Goal: Contribute content

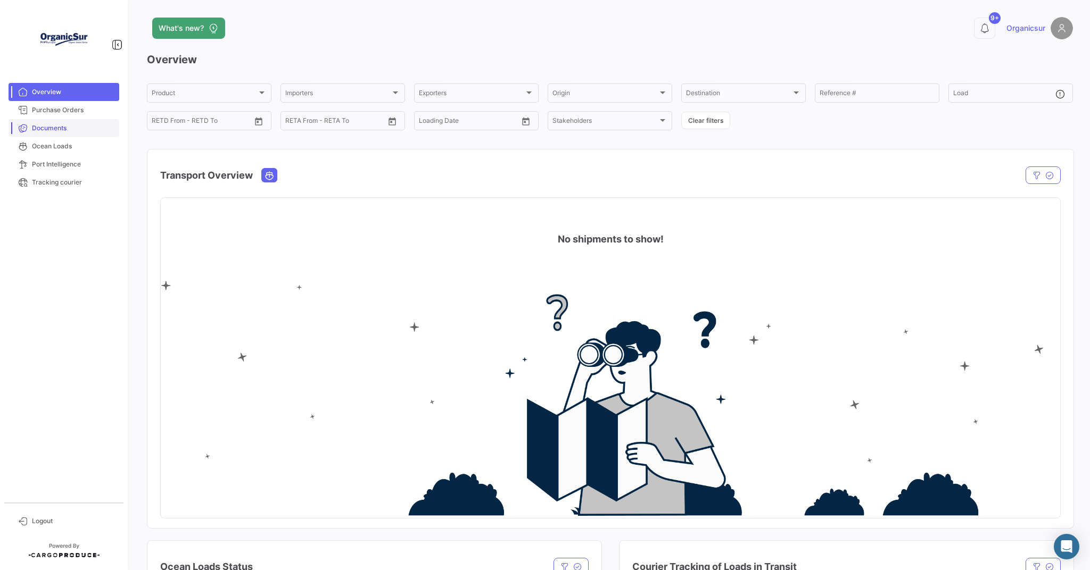
click at [47, 126] on span "Documents" at bounding box center [73, 128] width 83 height 10
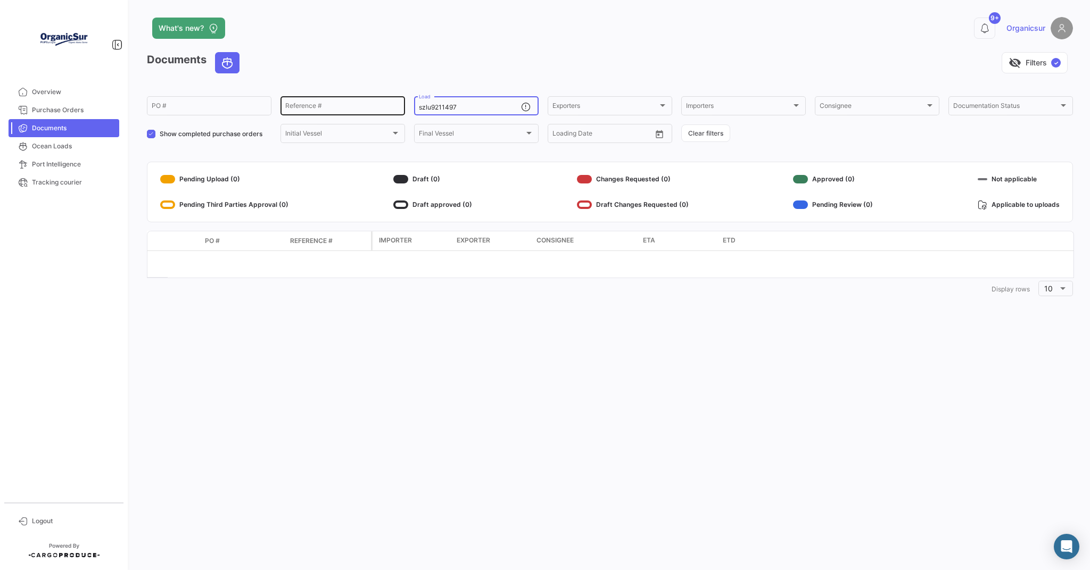
drag, startPoint x: 463, startPoint y: 105, endPoint x: 394, endPoint y: 106, distance: 69.7
click at [0, 0] on div "PO # Reference # szlu9211497 Load Exporters Exporters Importers Importers Consi…" at bounding box center [0, 0] width 0 height 0
click at [554, 410] on div "What's new? 9+ Organicsur Documents visibility_off Filters ✓ PO # Reference # L…" at bounding box center [610, 285] width 960 height 570
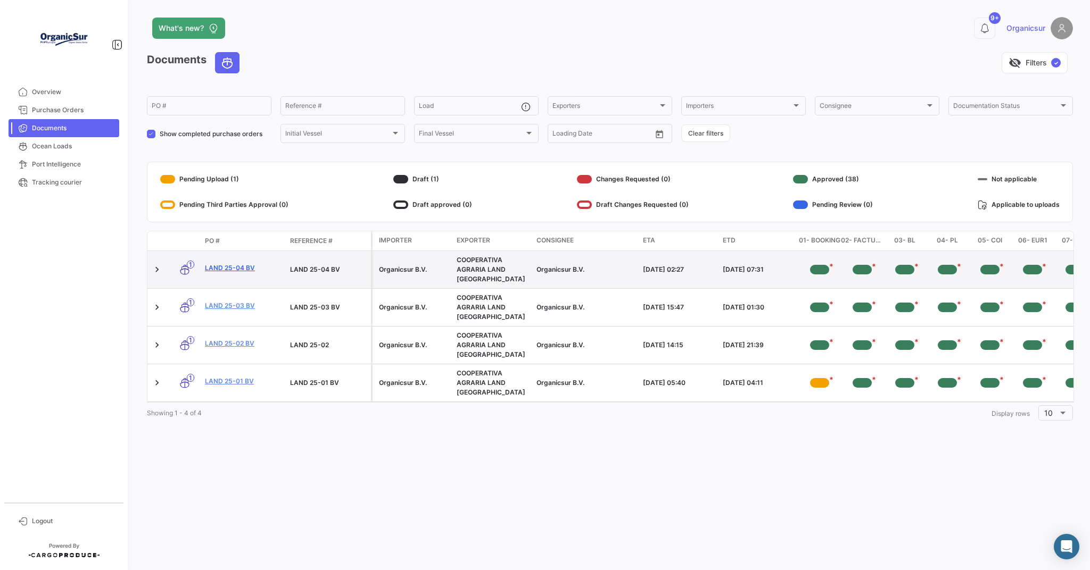
click at [227, 264] on link "LAND 25-04 BV" at bounding box center [243, 268] width 77 height 10
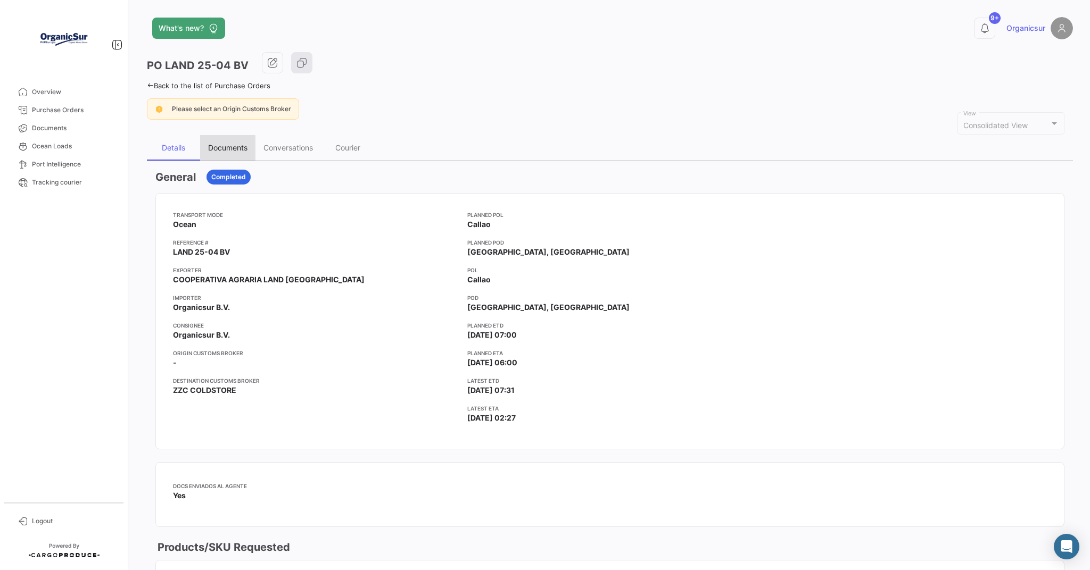
click at [229, 144] on div "Documents" at bounding box center [227, 147] width 39 height 9
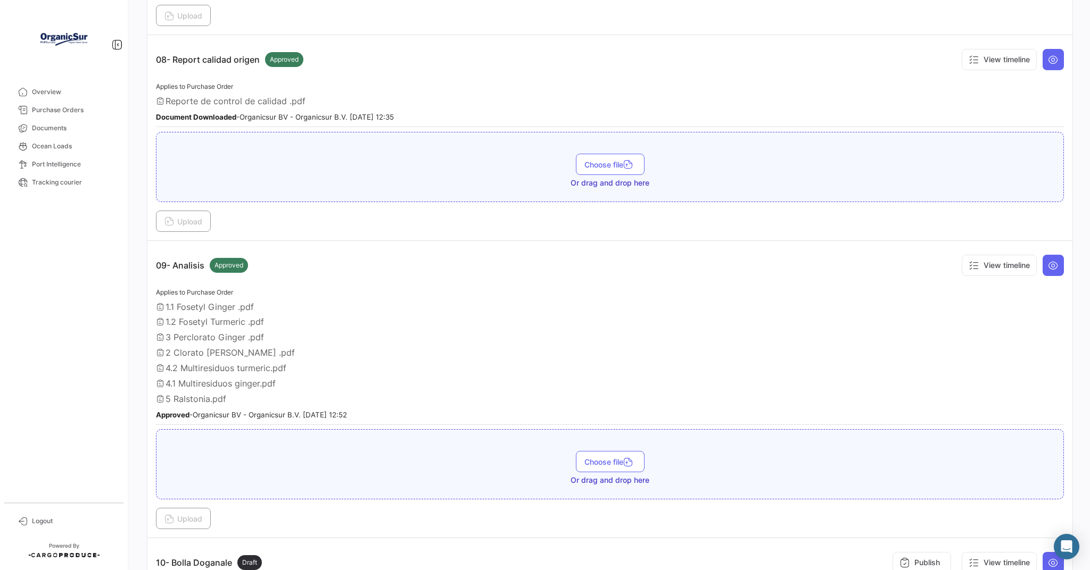
scroll to position [1875, 0]
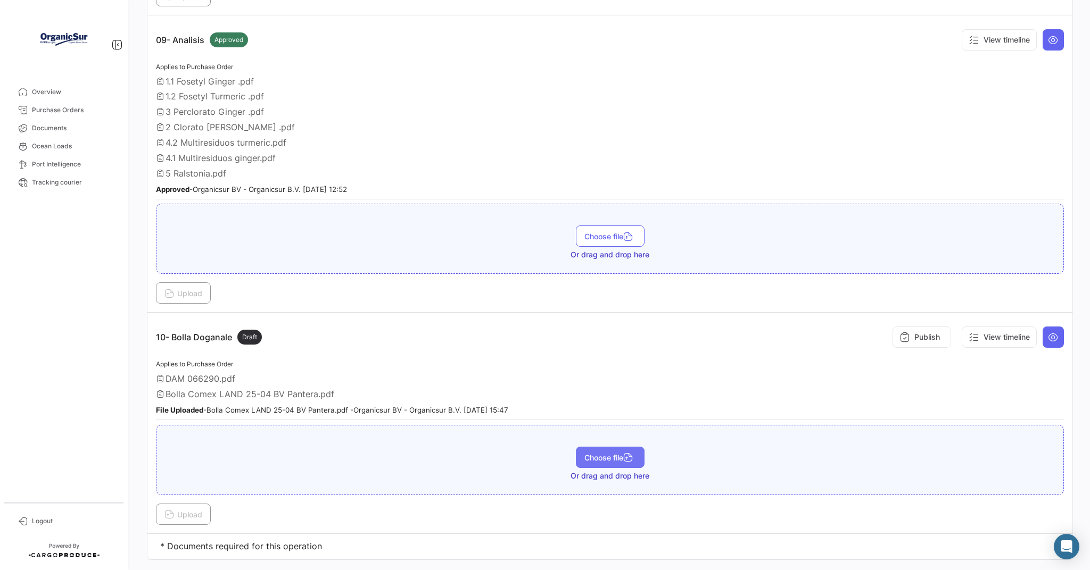
click at [621, 453] on span "Choose file" at bounding box center [610, 457] width 52 height 9
click at [198, 510] on span "Upload" at bounding box center [183, 514] width 38 height 9
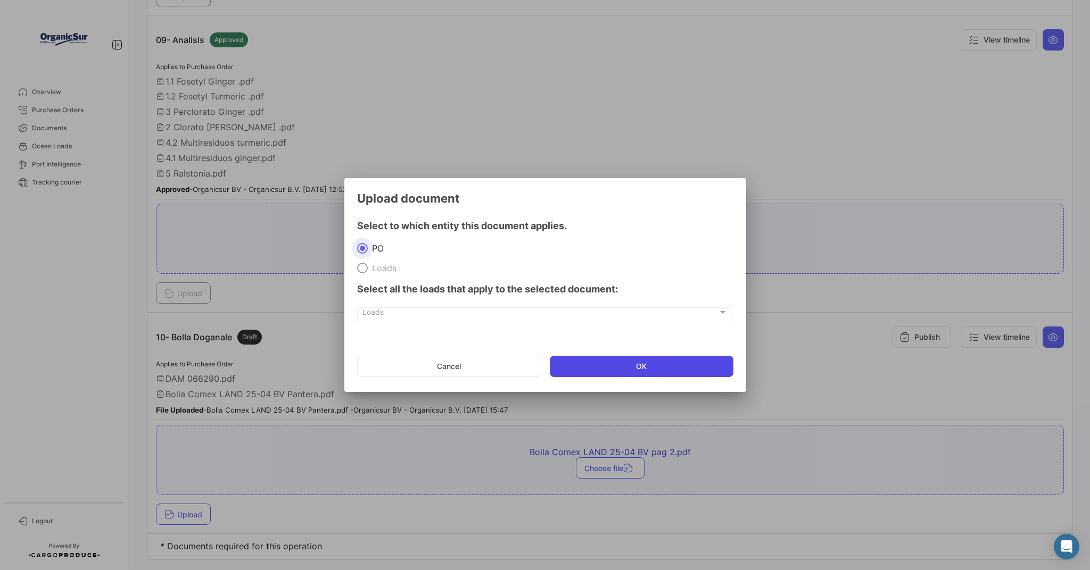
click at [603, 362] on button "OK" at bounding box center [642, 366] width 184 height 21
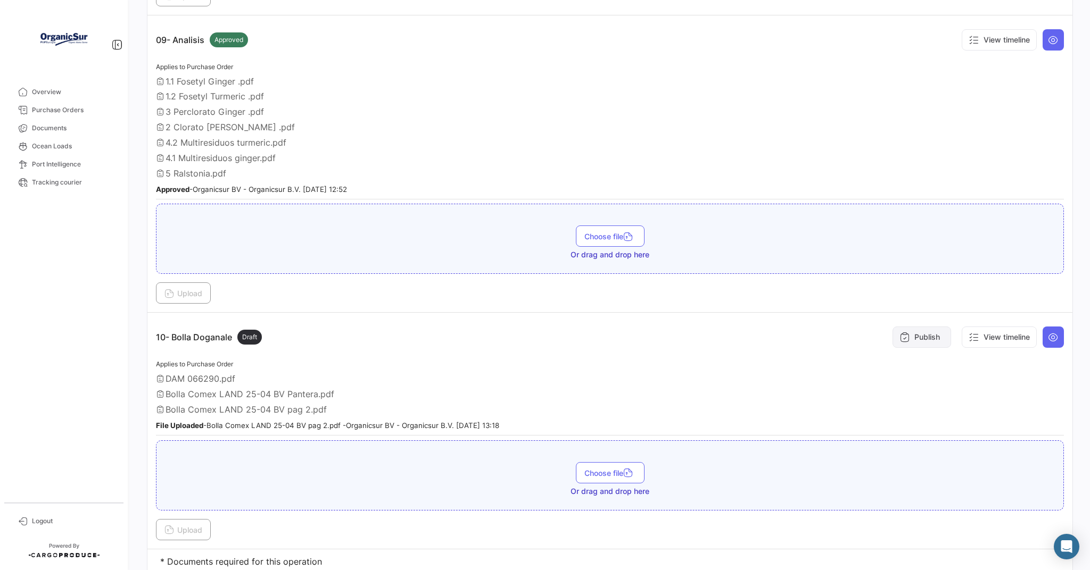
click at [916, 327] on button "Publish" at bounding box center [921, 337] width 59 height 21
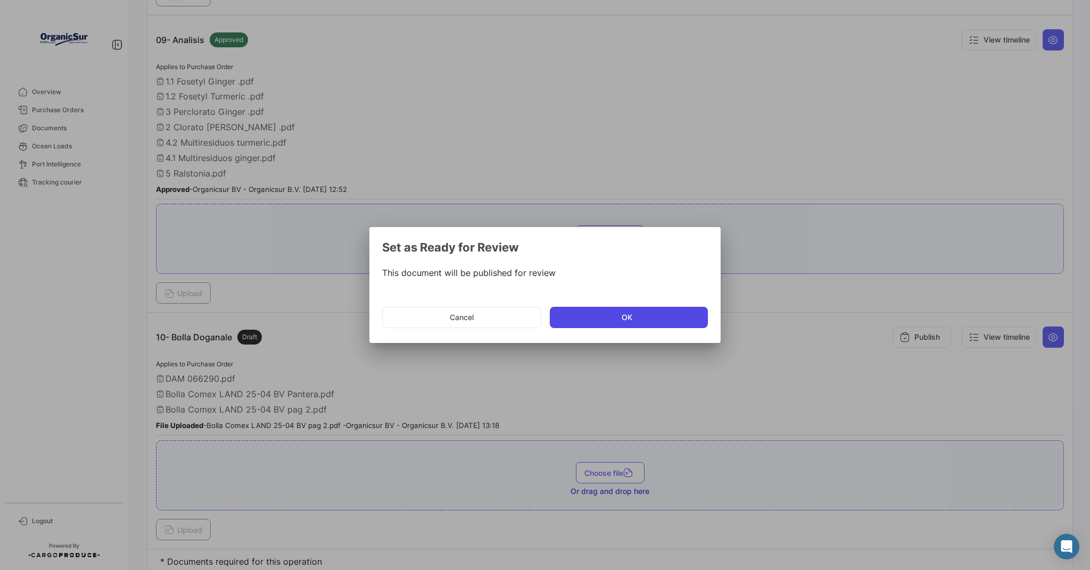
click at [617, 318] on button "OK" at bounding box center [629, 317] width 158 height 21
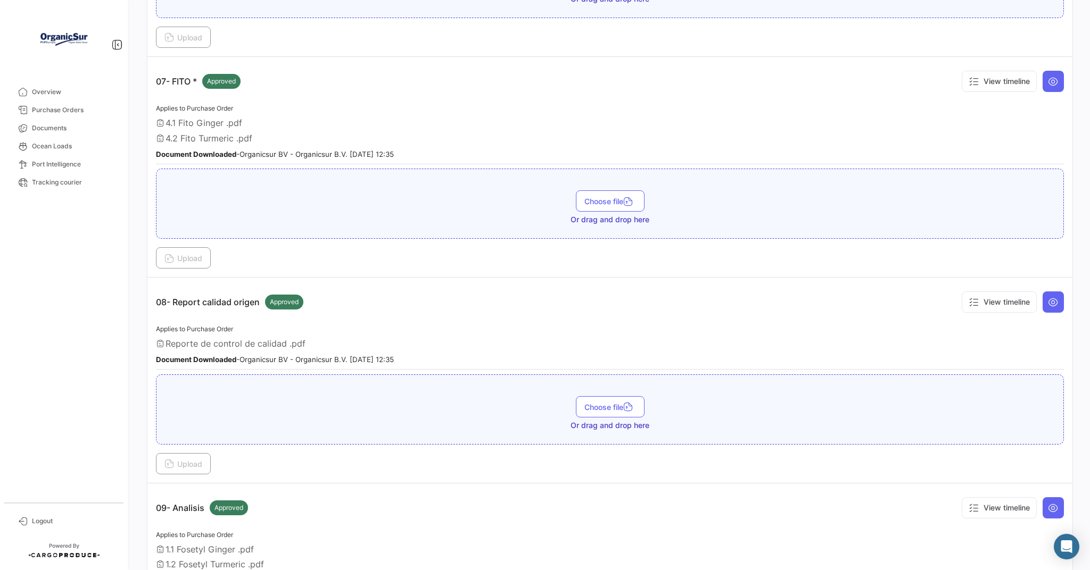
scroll to position [1236, 0]
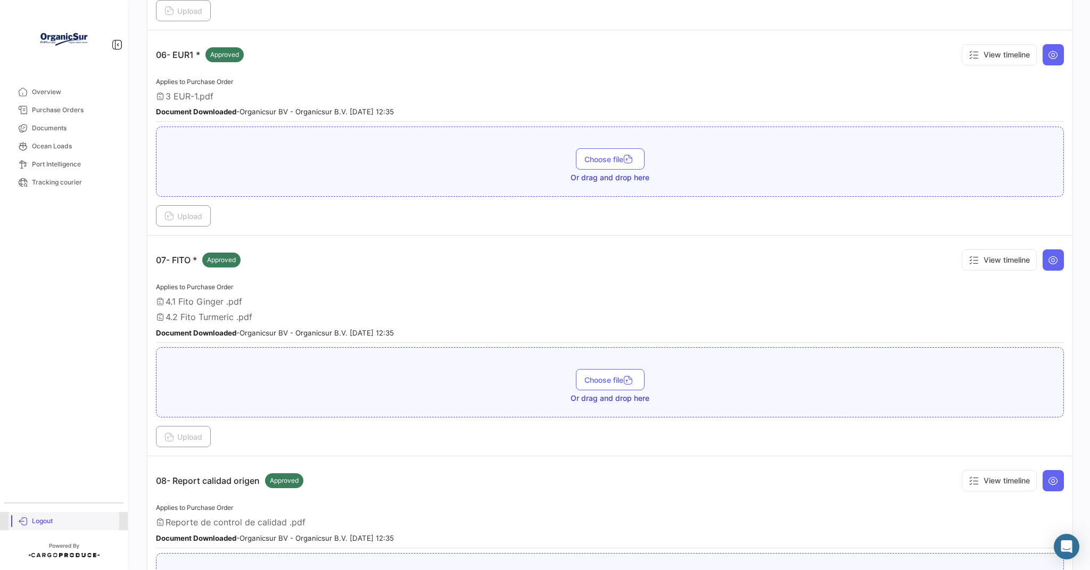
click at [48, 520] on span "Logout" at bounding box center [73, 522] width 83 height 10
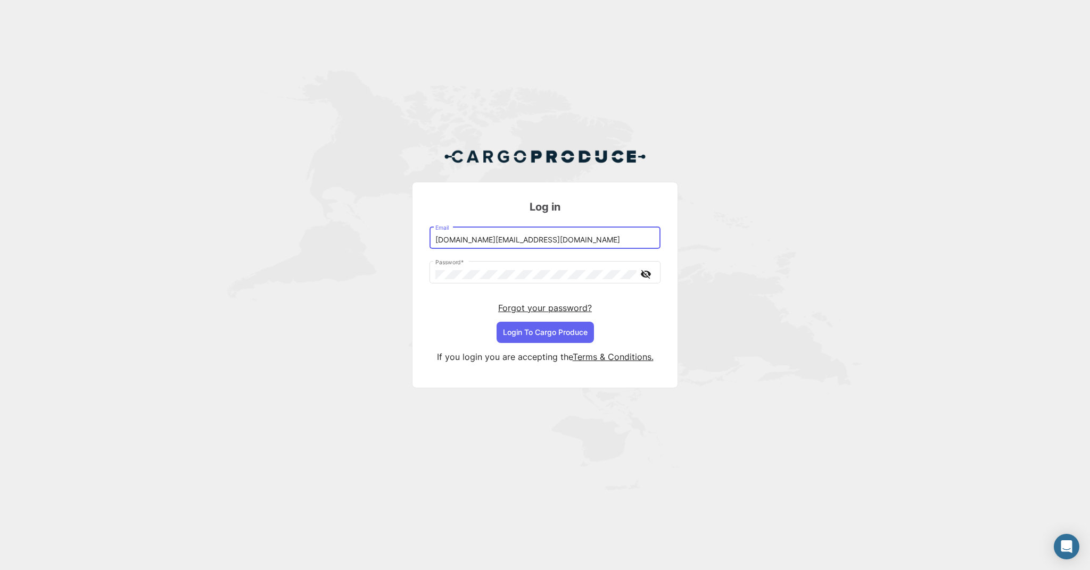
click at [587, 243] on input "[DOMAIN_NAME][EMAIL_ADDRESS][DOMAIN_NAME]" at bounding box center [545, 240] width 220 height 9
type input "[EMAIL_ADDRESS][DOMAIN_NAME]"
click at [546, 331] on button "Login To Cargo Produce" at bounding box center [544, 332] width 97 height 21
